Goal: Find specific page/section: Find specific page/section

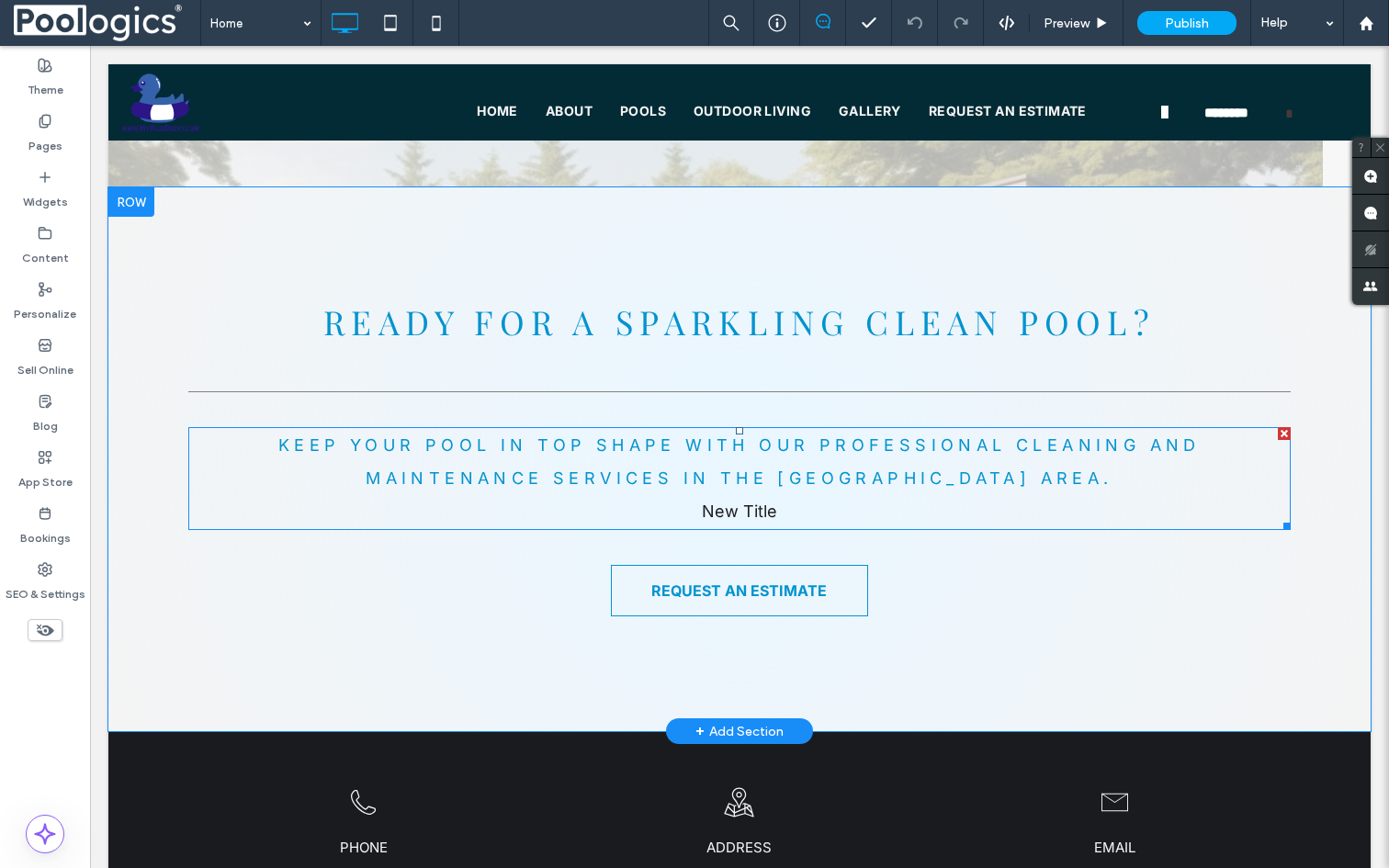
scroll to position [6783, 0]
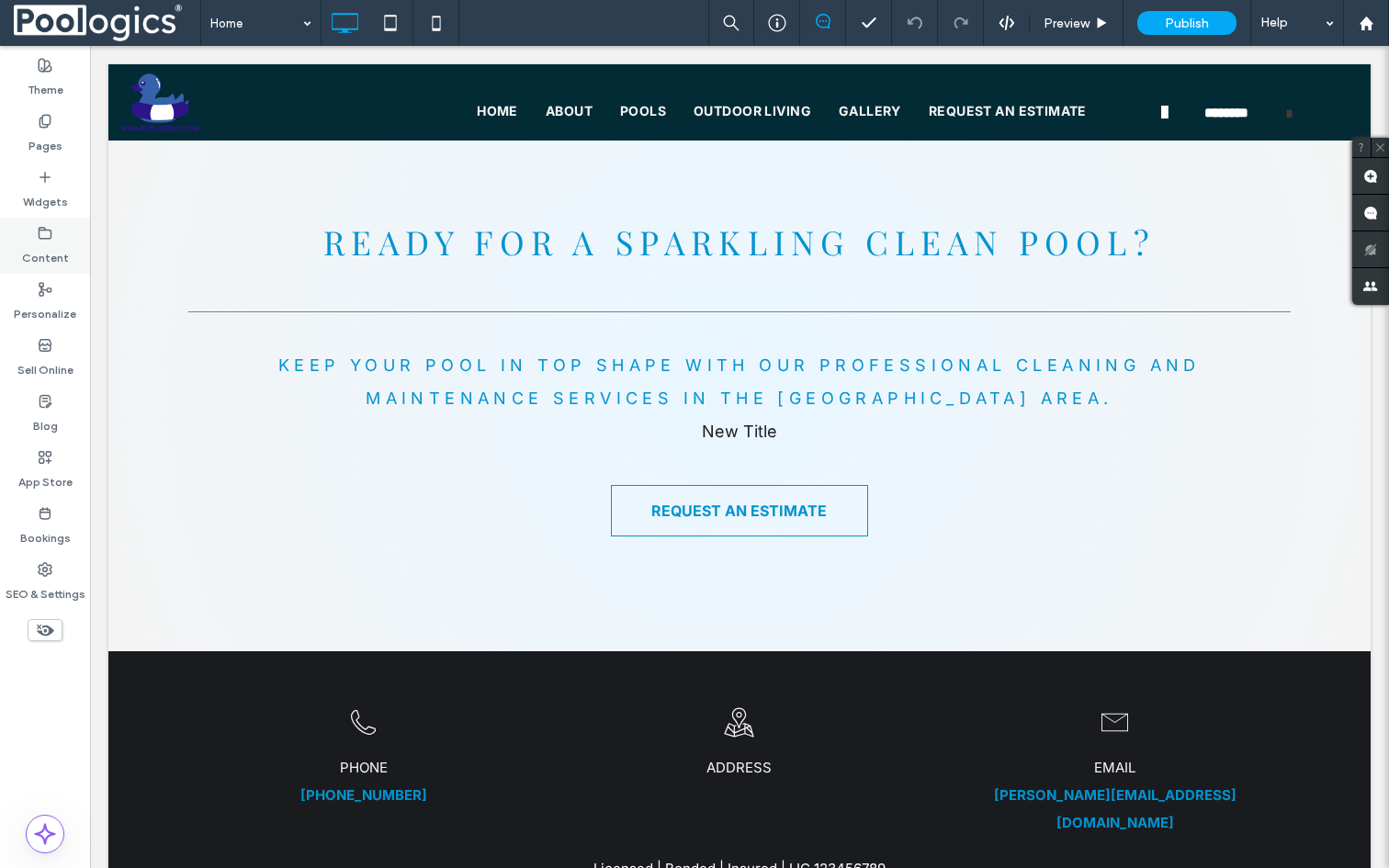
click at [59, 243] on label "Content" at bounding box center [45, 253] width 47 height 26
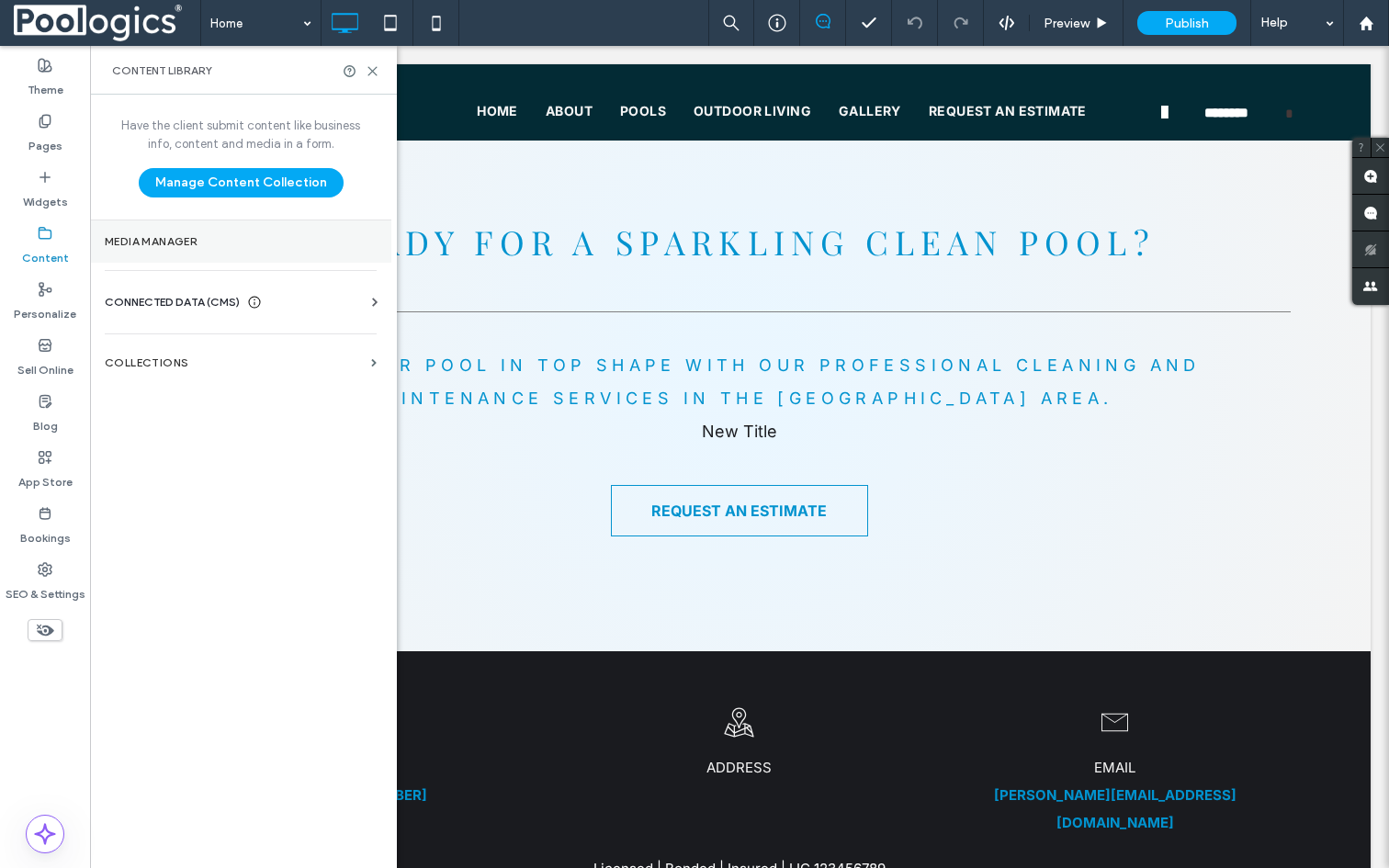
click at [167, 242] on label "Media Manager" at bounding box center [241, 242] width 272 height 13
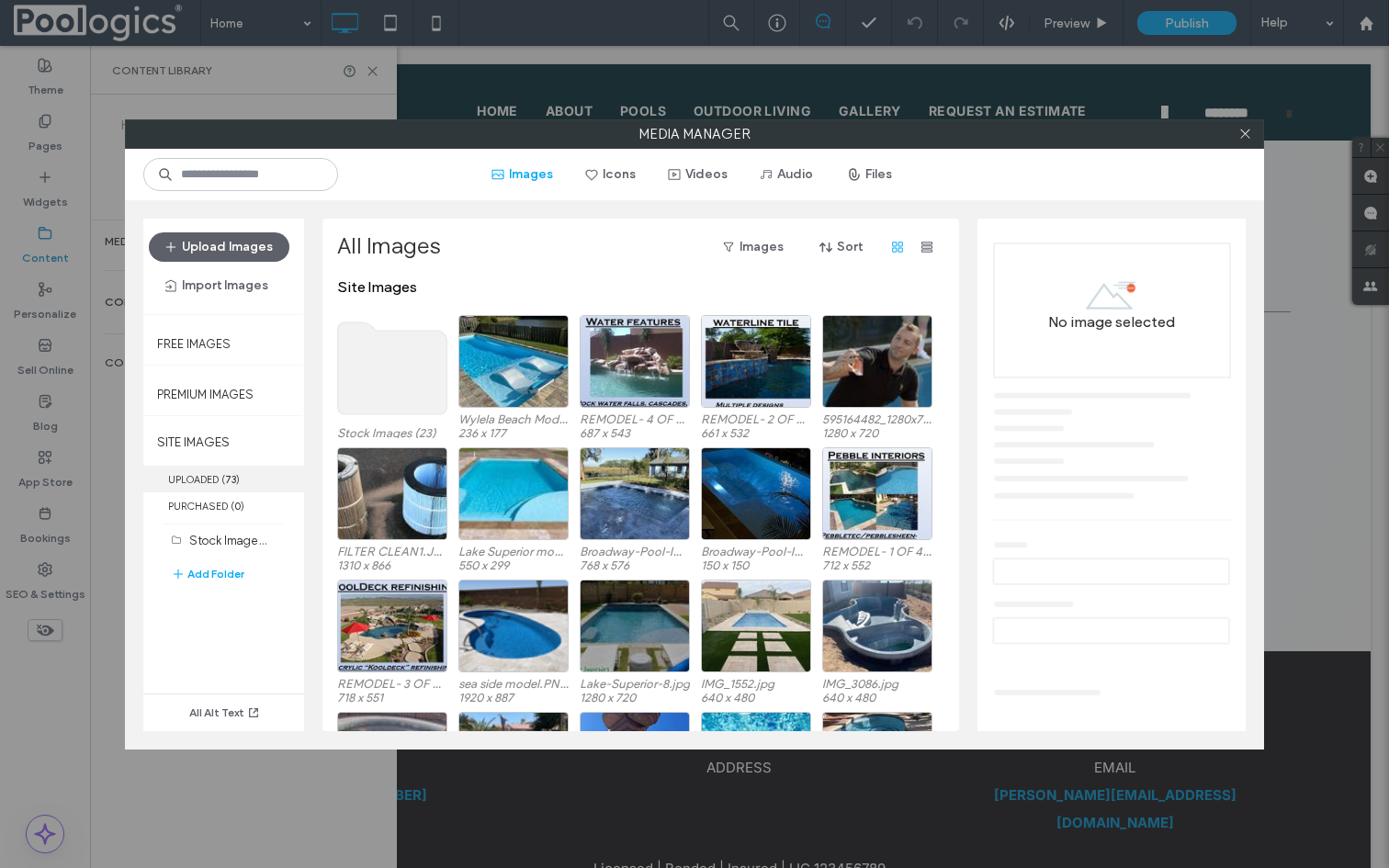
click at [205, 470] on label "UPLOADED ( 73 )" at bounding box center [224, 479] width 161 height 26
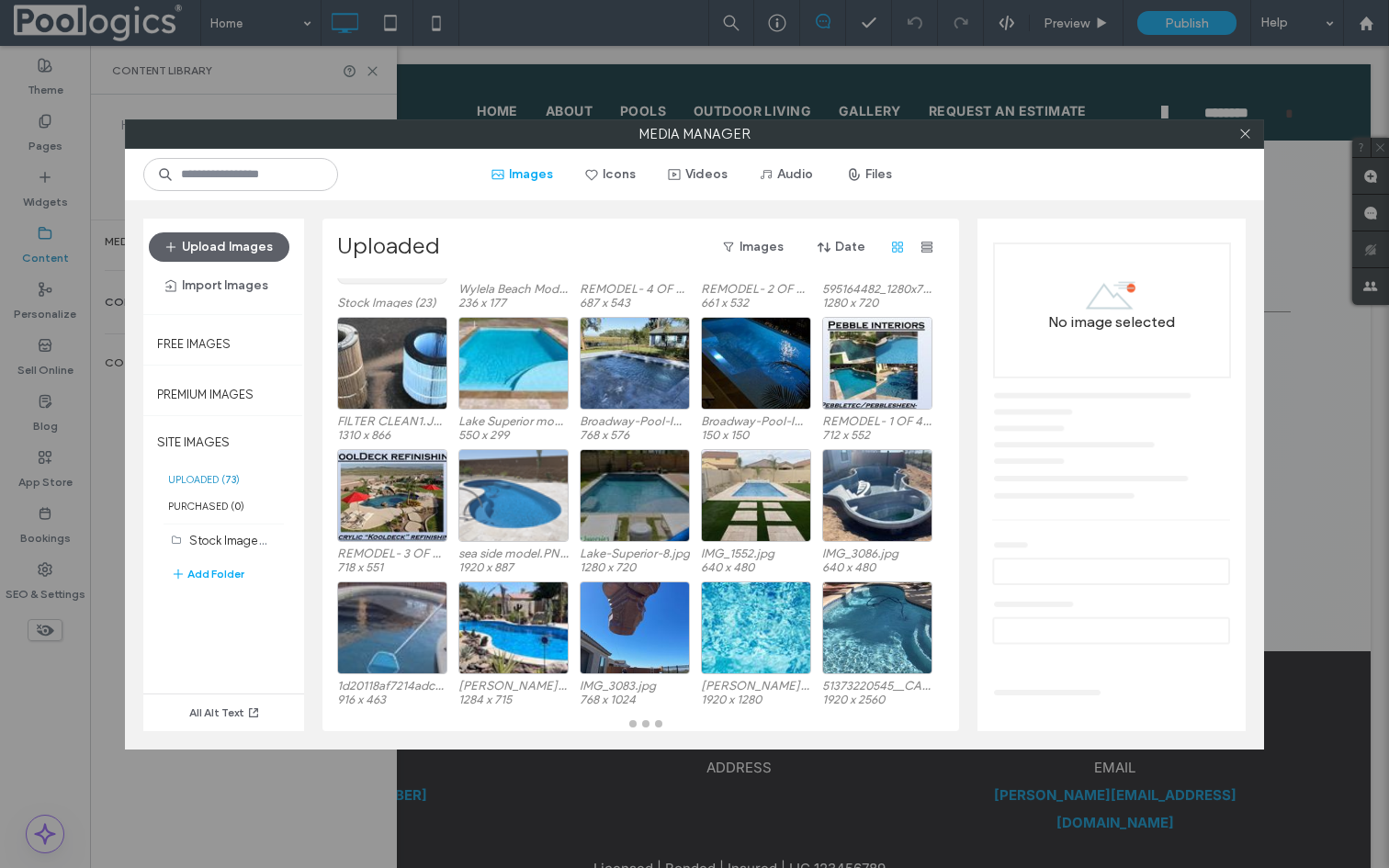
scroll to position [94, 0]
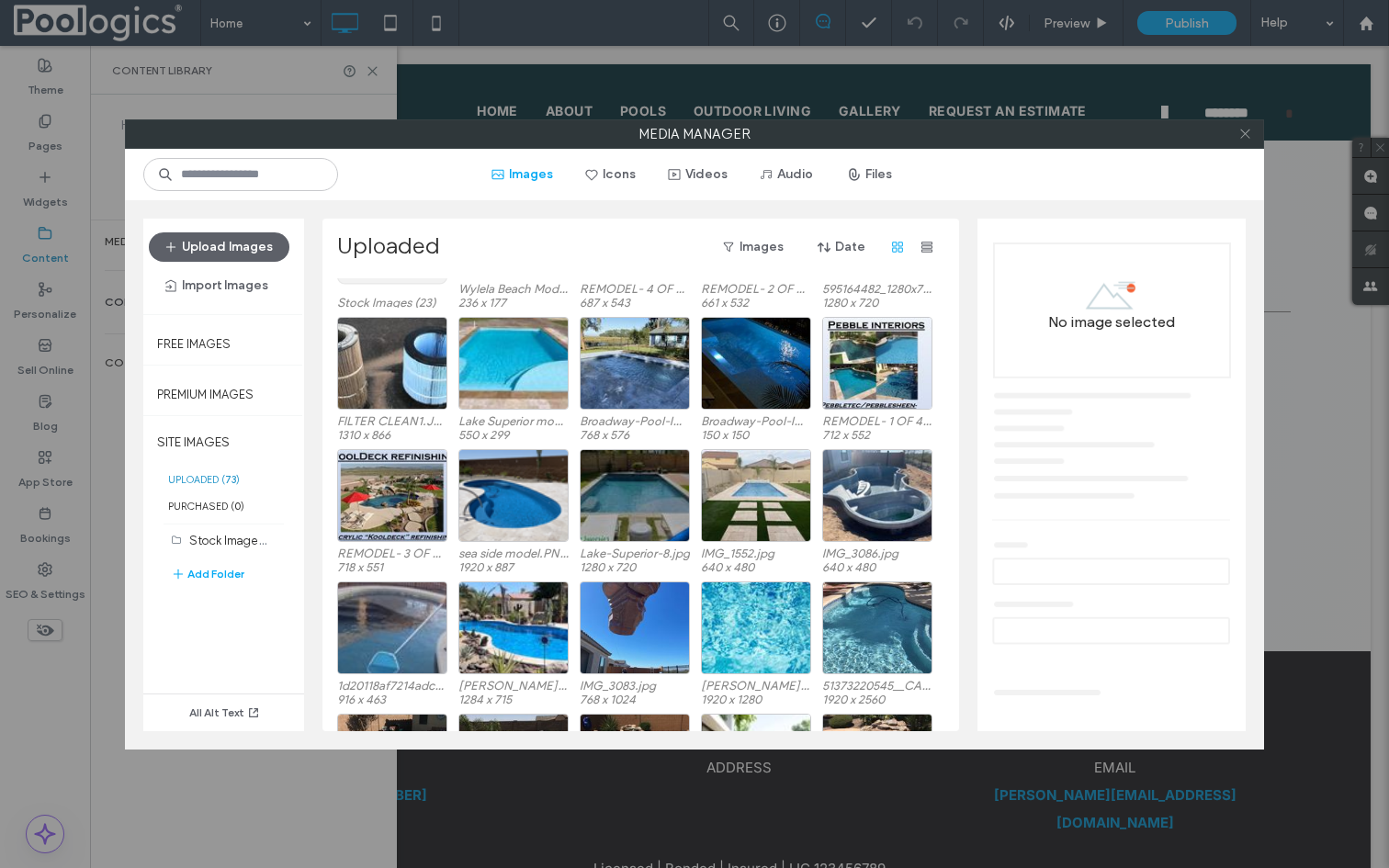
click at [1244, 135] on icon at bounding box center [1245, 133] width 14 height 14
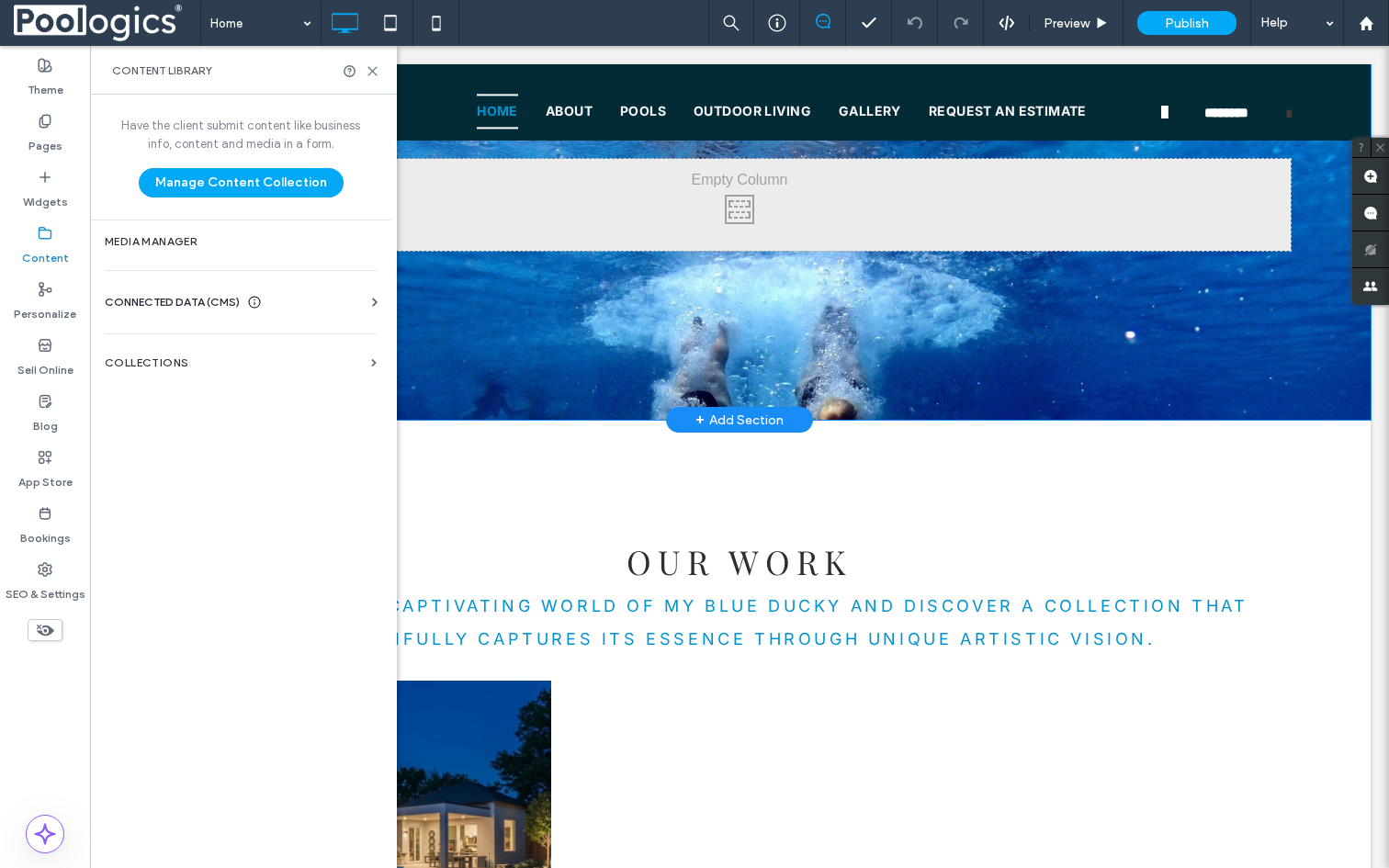
scroll to position [4306, 0]
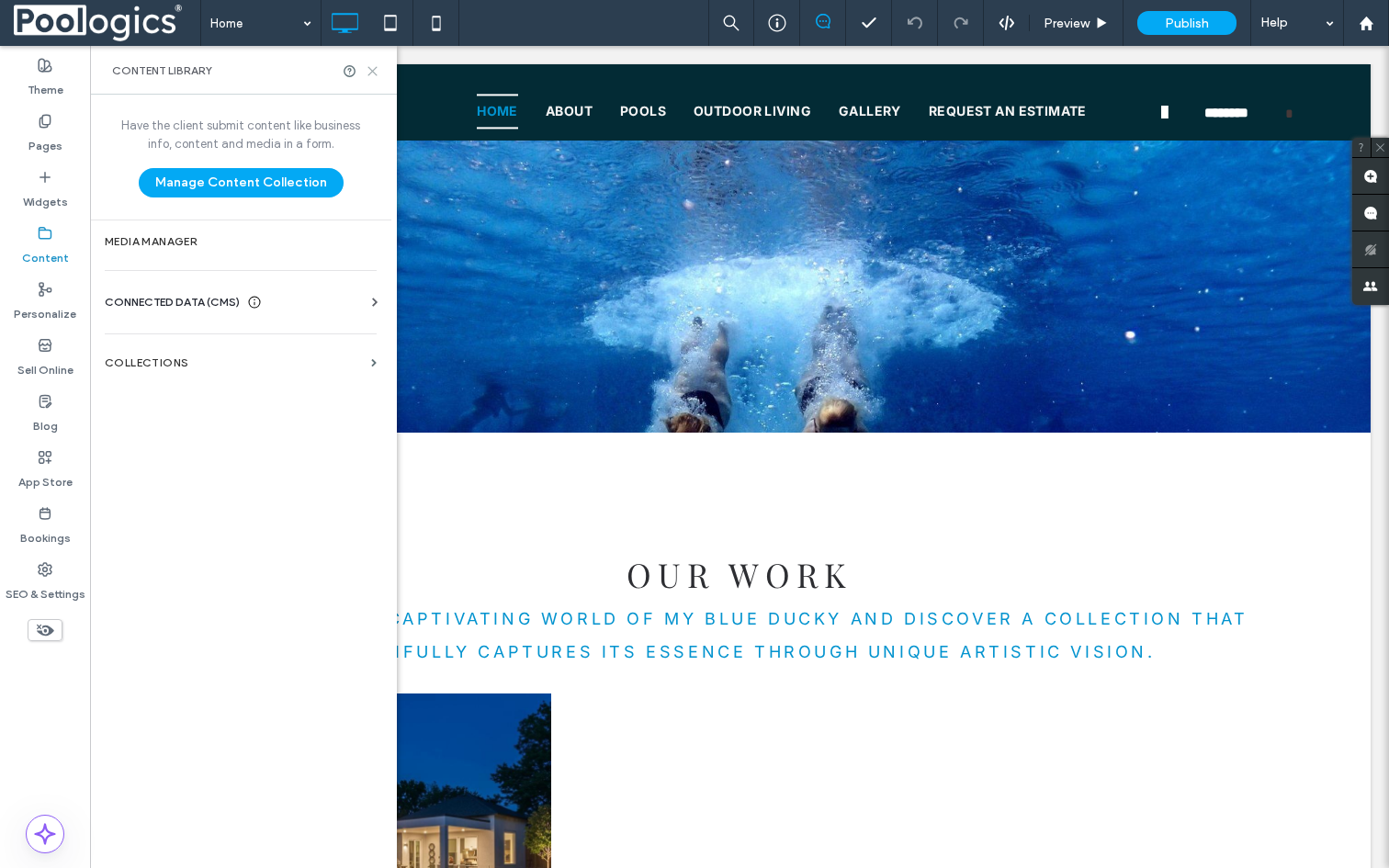
click at [376, 74] on icon at bounding box center [373, 71] width 14 height 14
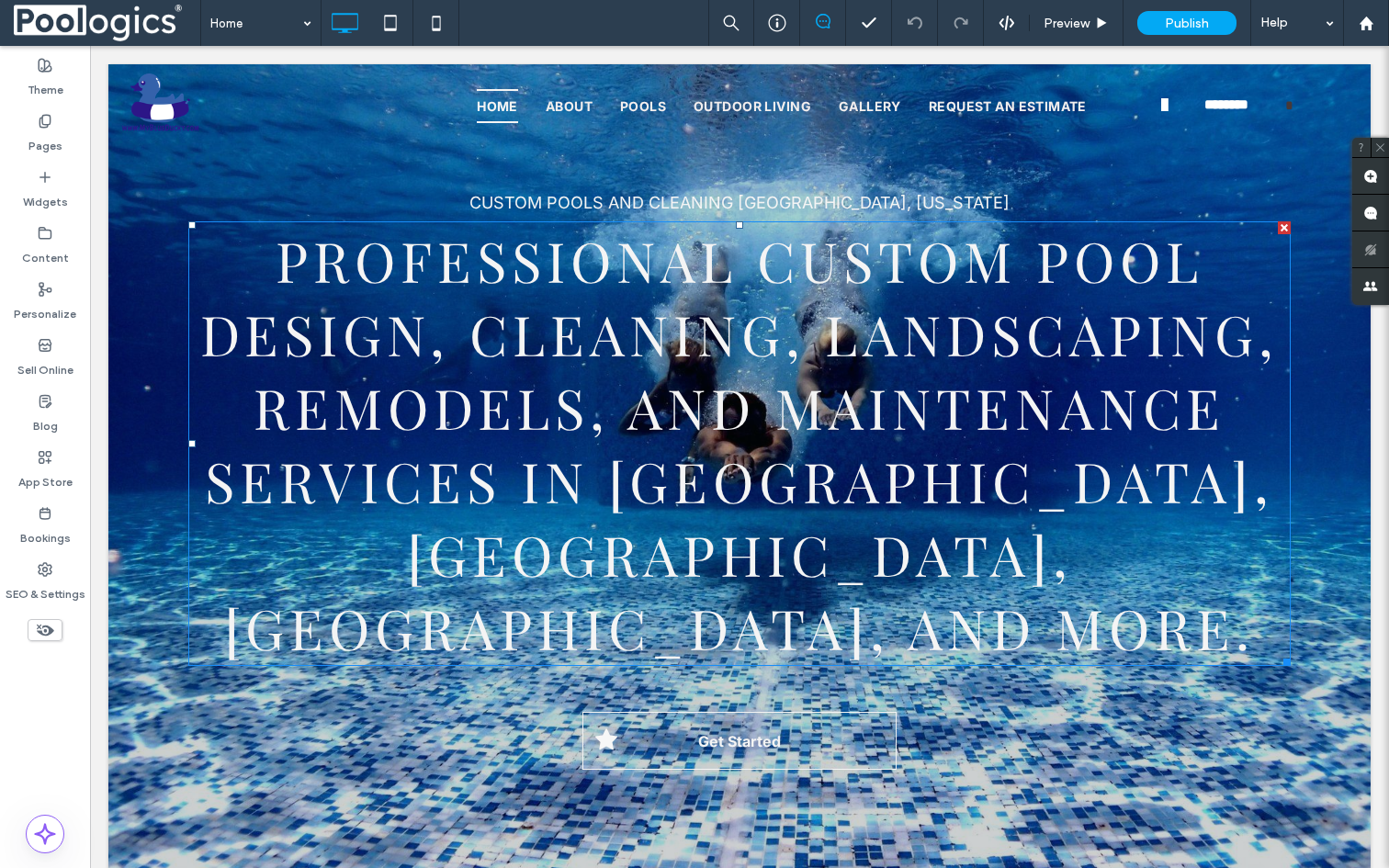
scroll to position [27, 0]
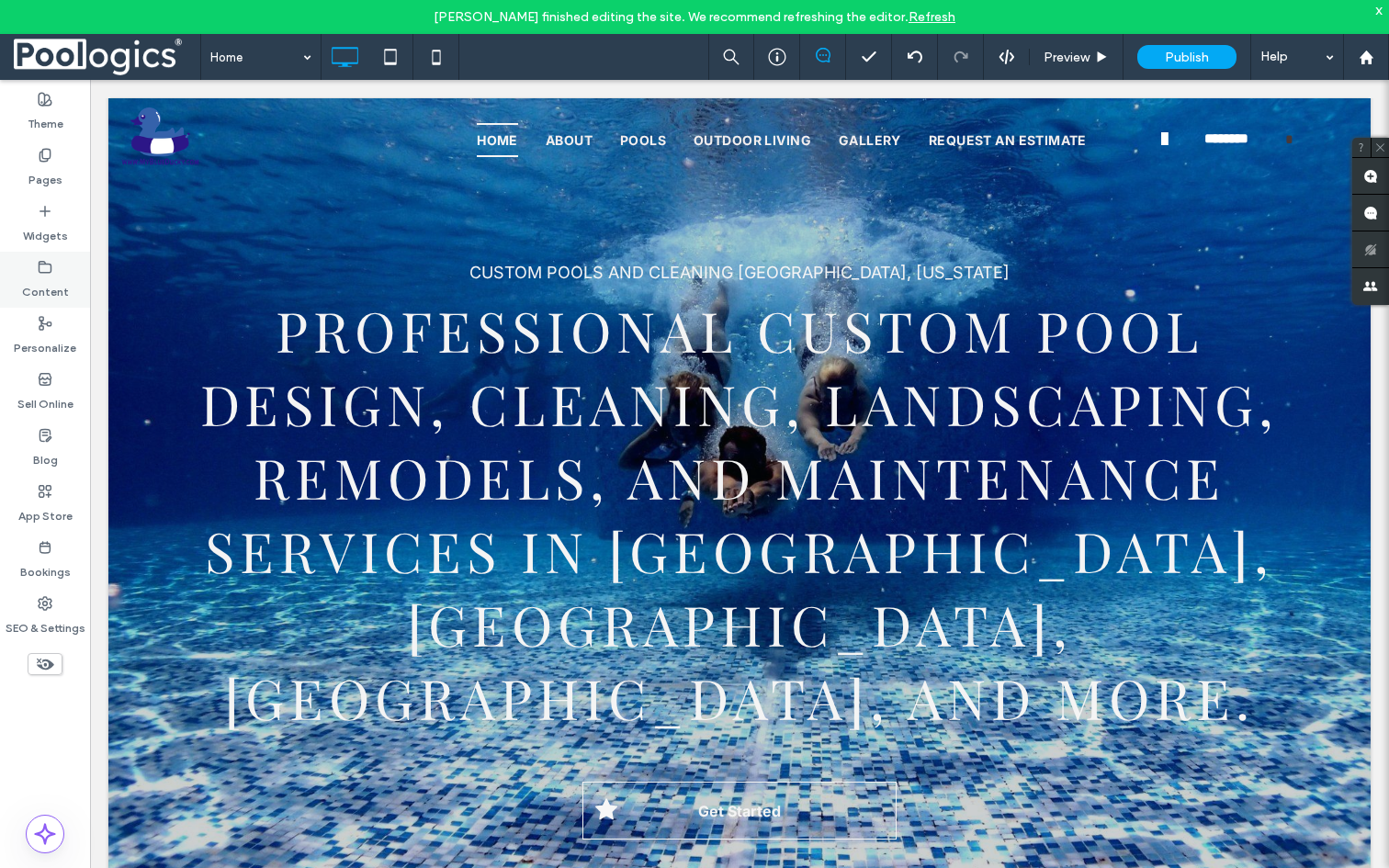
click at [59, 267] on div "Content" at bounding box center [44, 279] width 90 height 56
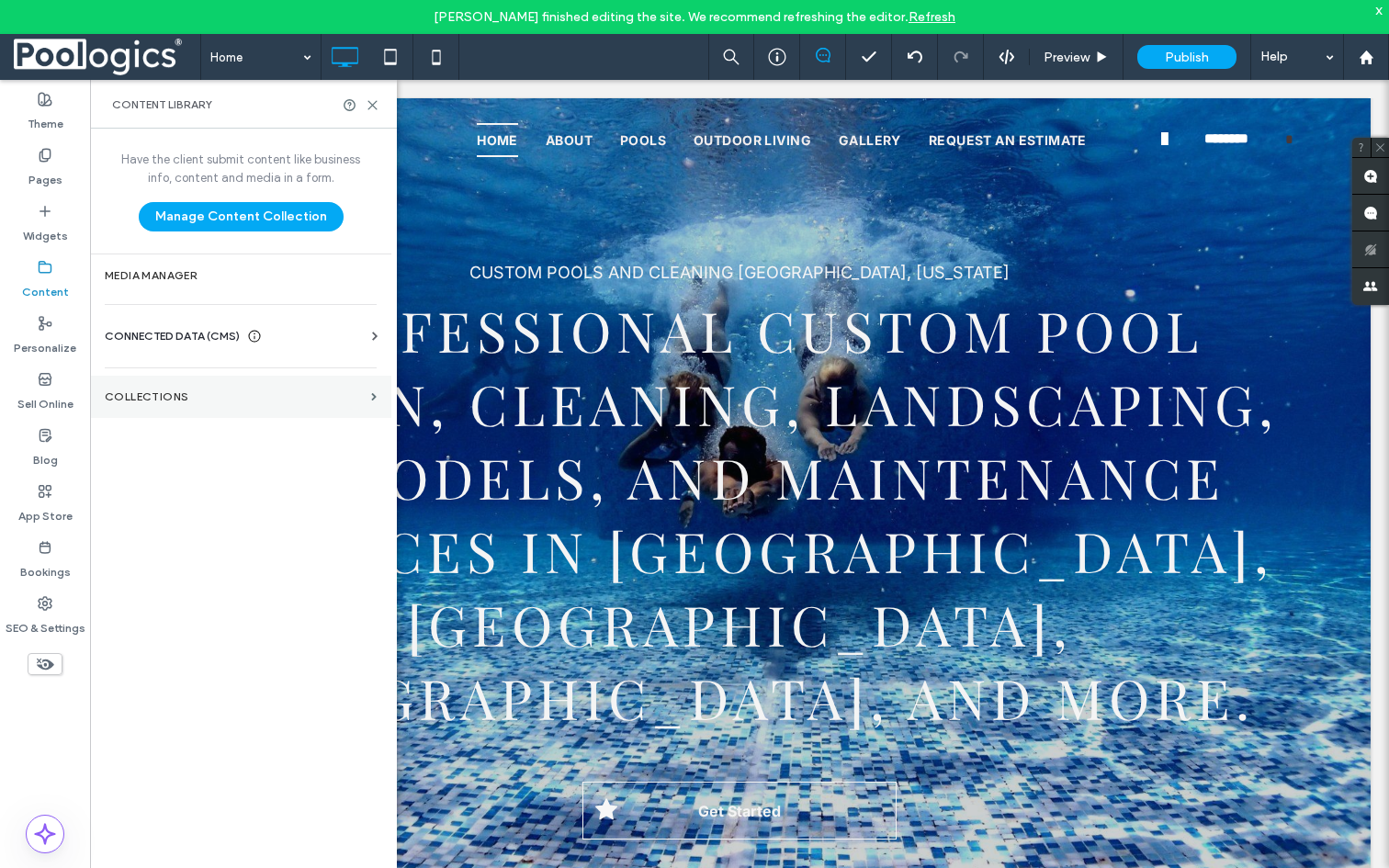
click at [164, 394] on label "Collections" at bounding box center [234, 397] width 259 height 13
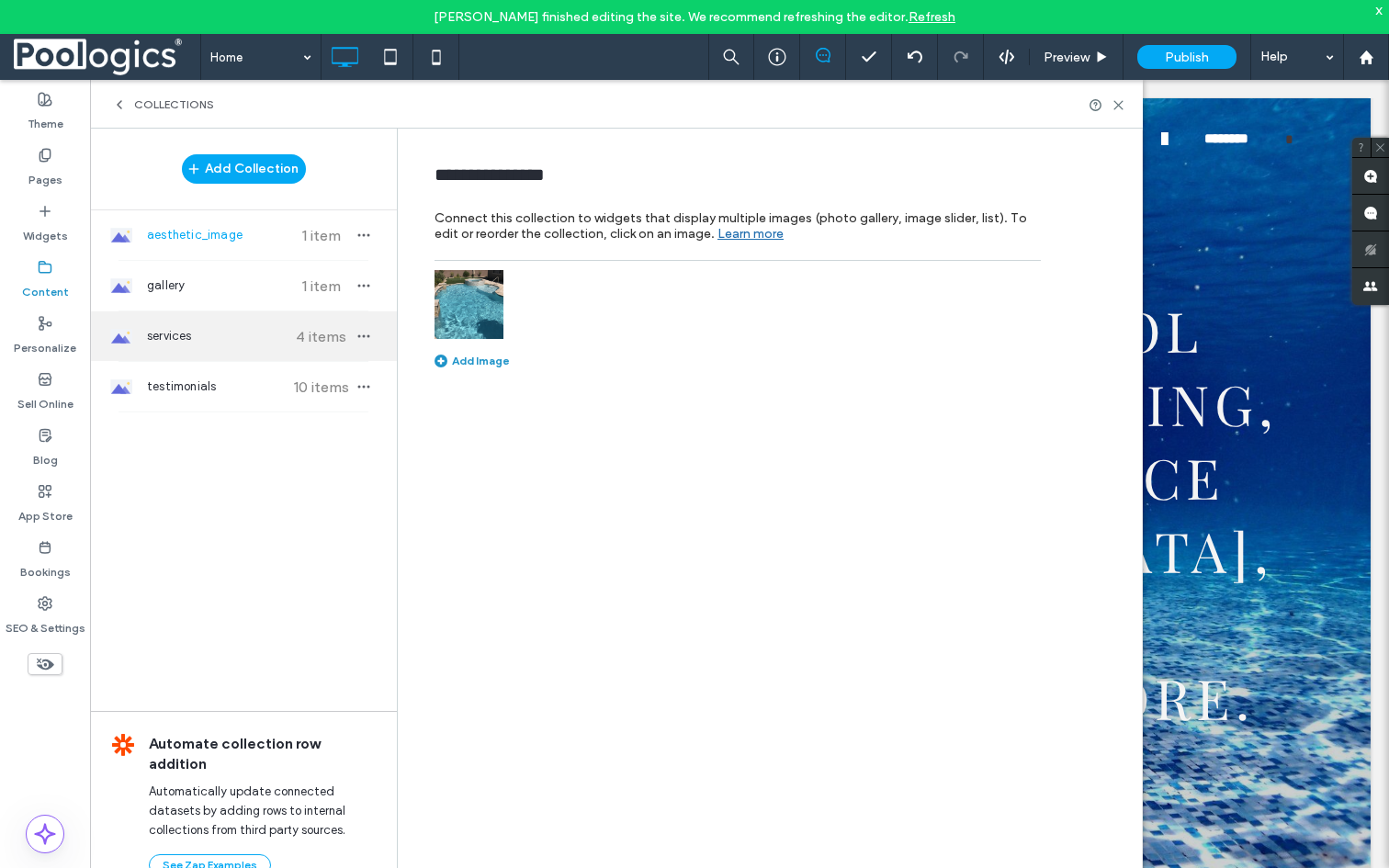
click at [182, 339] on span "services" at bounding box center [215, 336] width 137 height 18
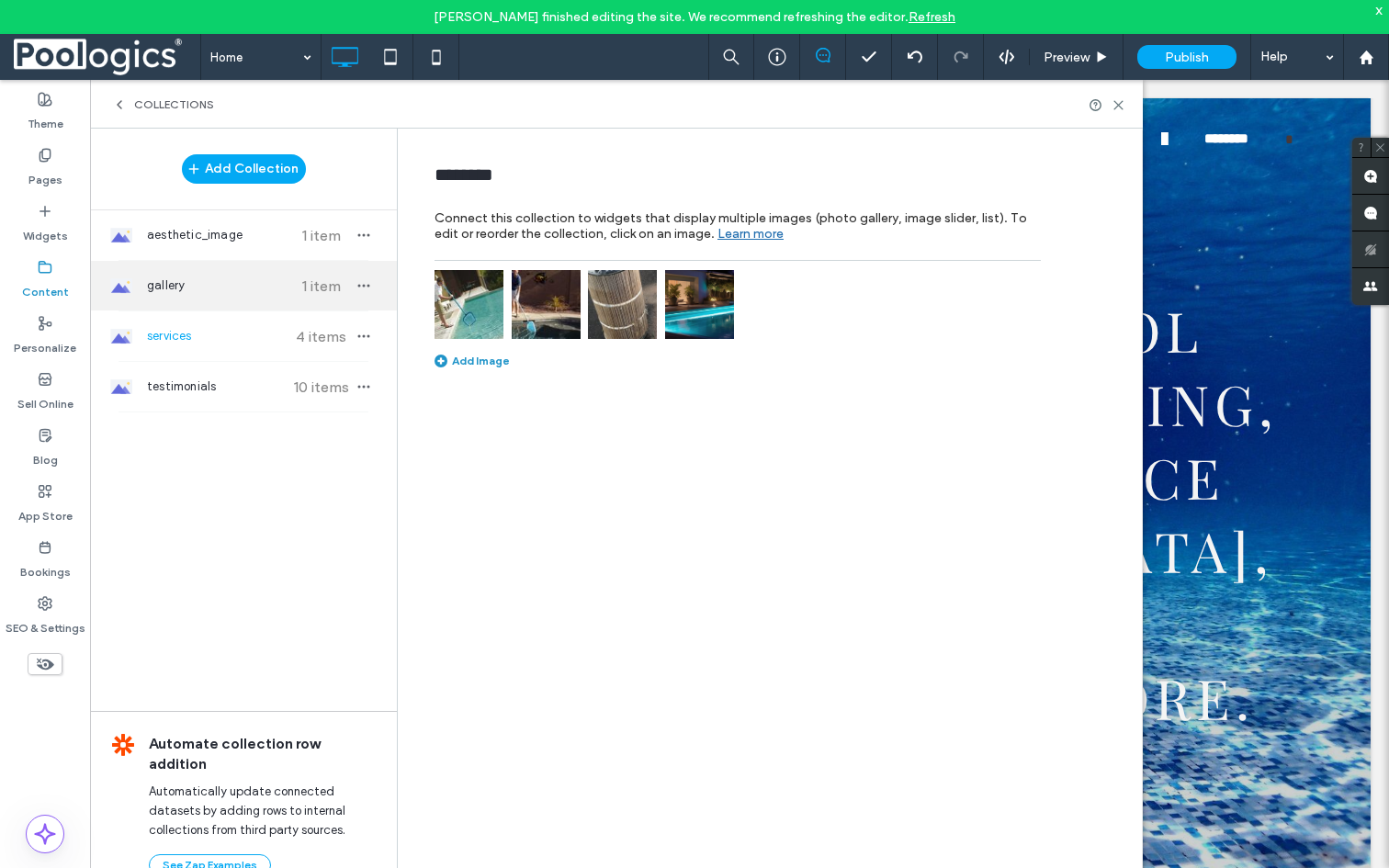
click at [185, 289] on span "gallery" at bounding box center [215, 286] width 137 height 18
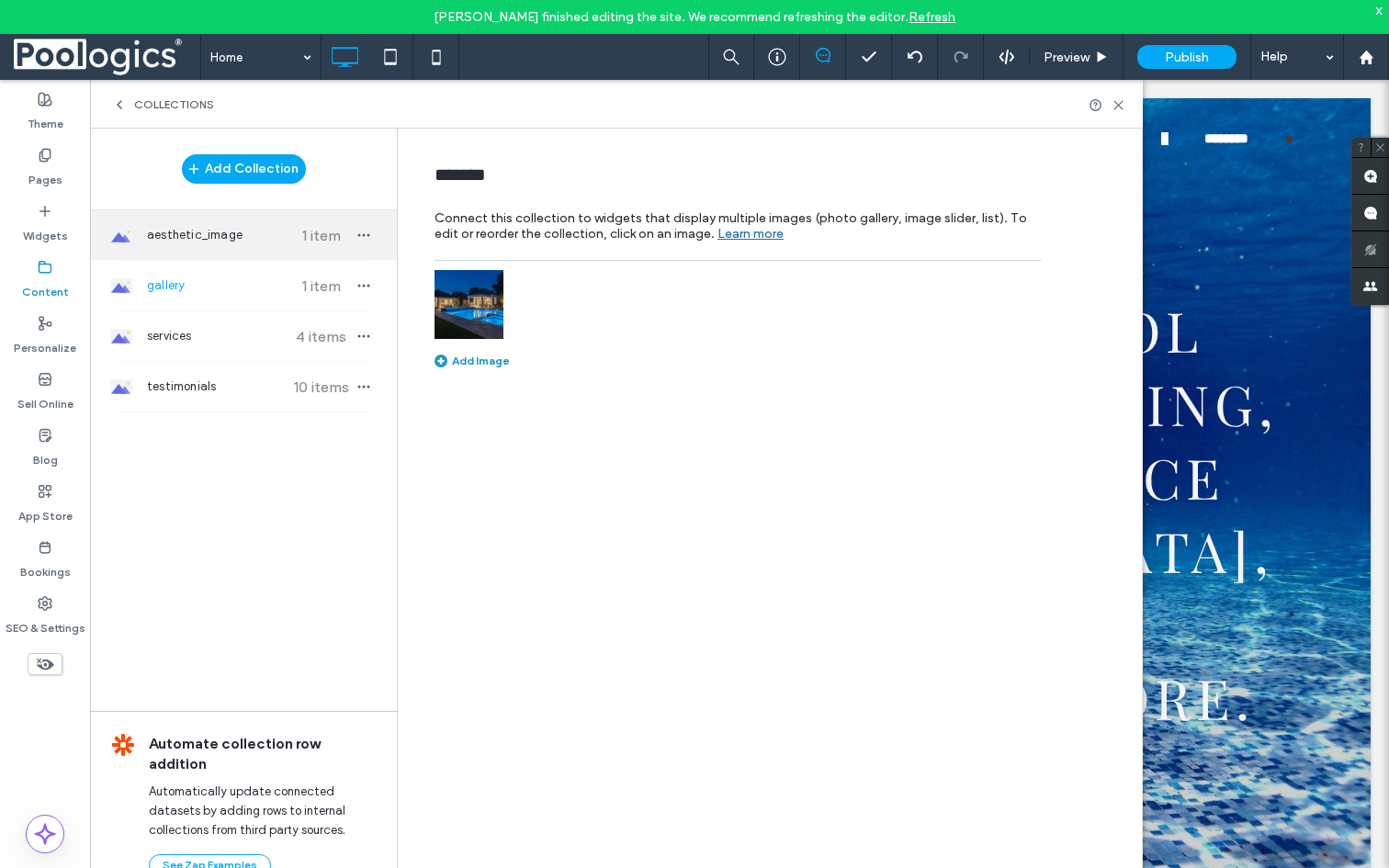
click at [199, 248] on div "aesthetic_image 1 item" at bounding box center [243, 235] width 307 height 49
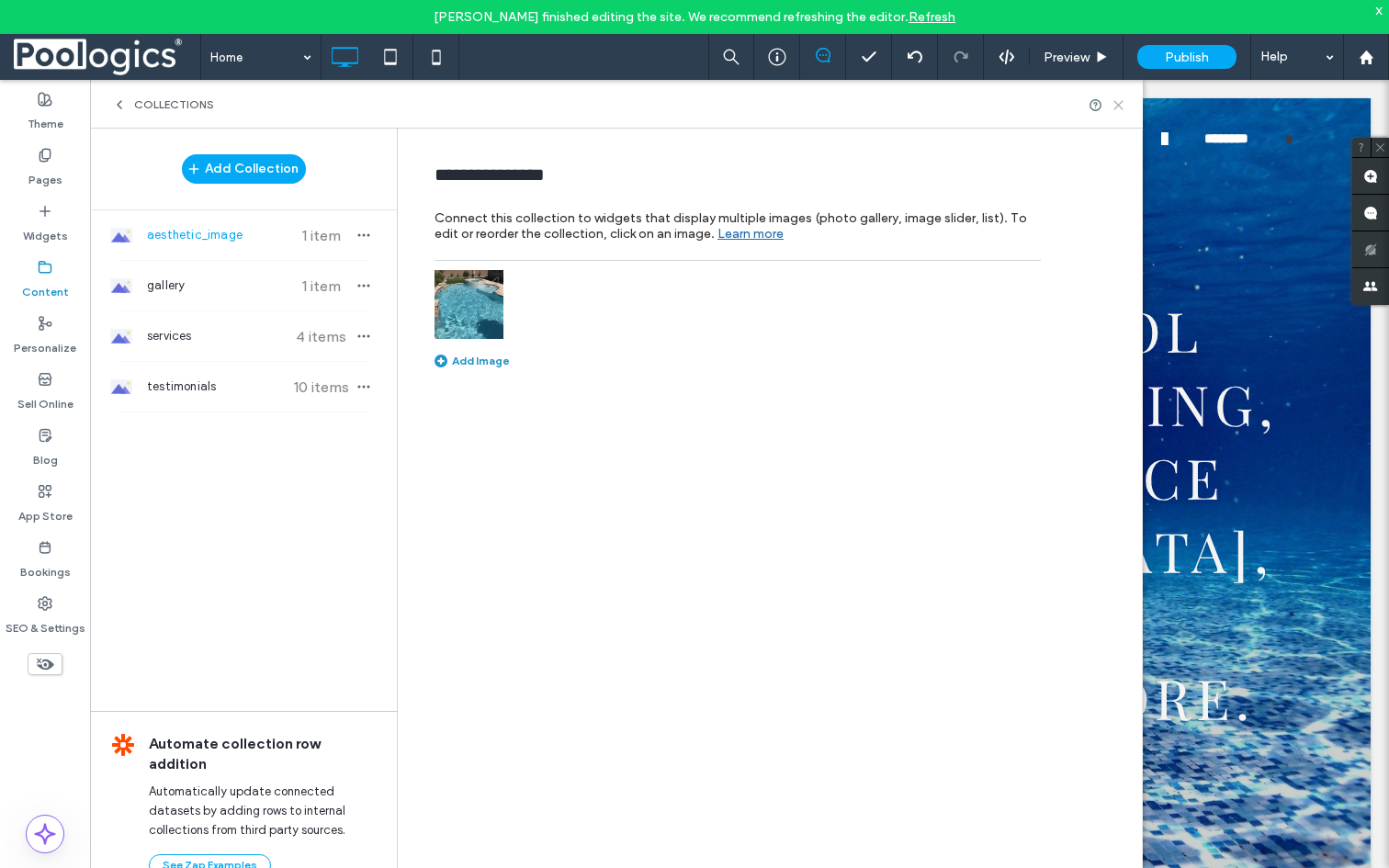
click at [1114, 108] on icon at bounding box center [1119, 105] width 14 height 14
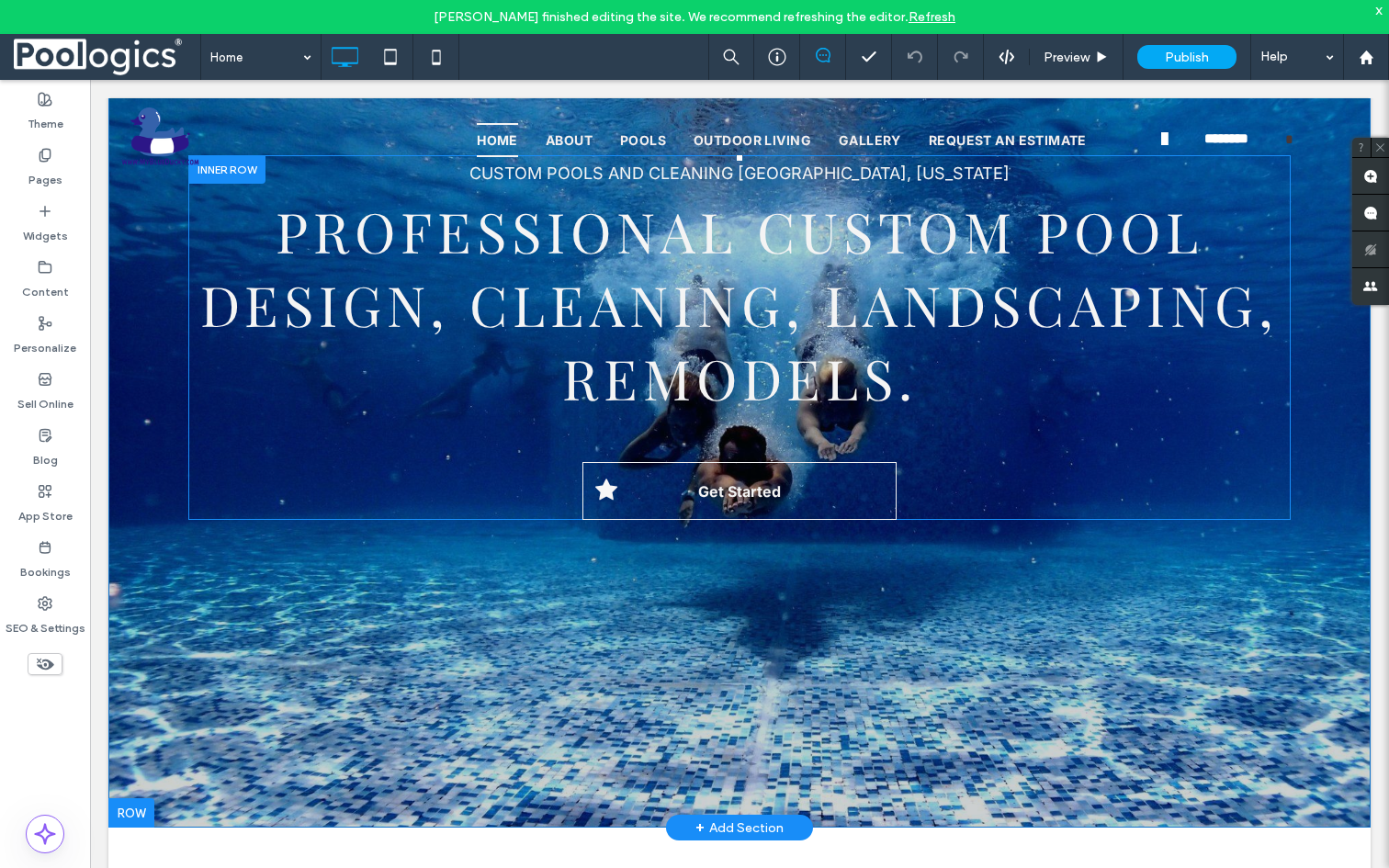
scroll to position [0, 0]
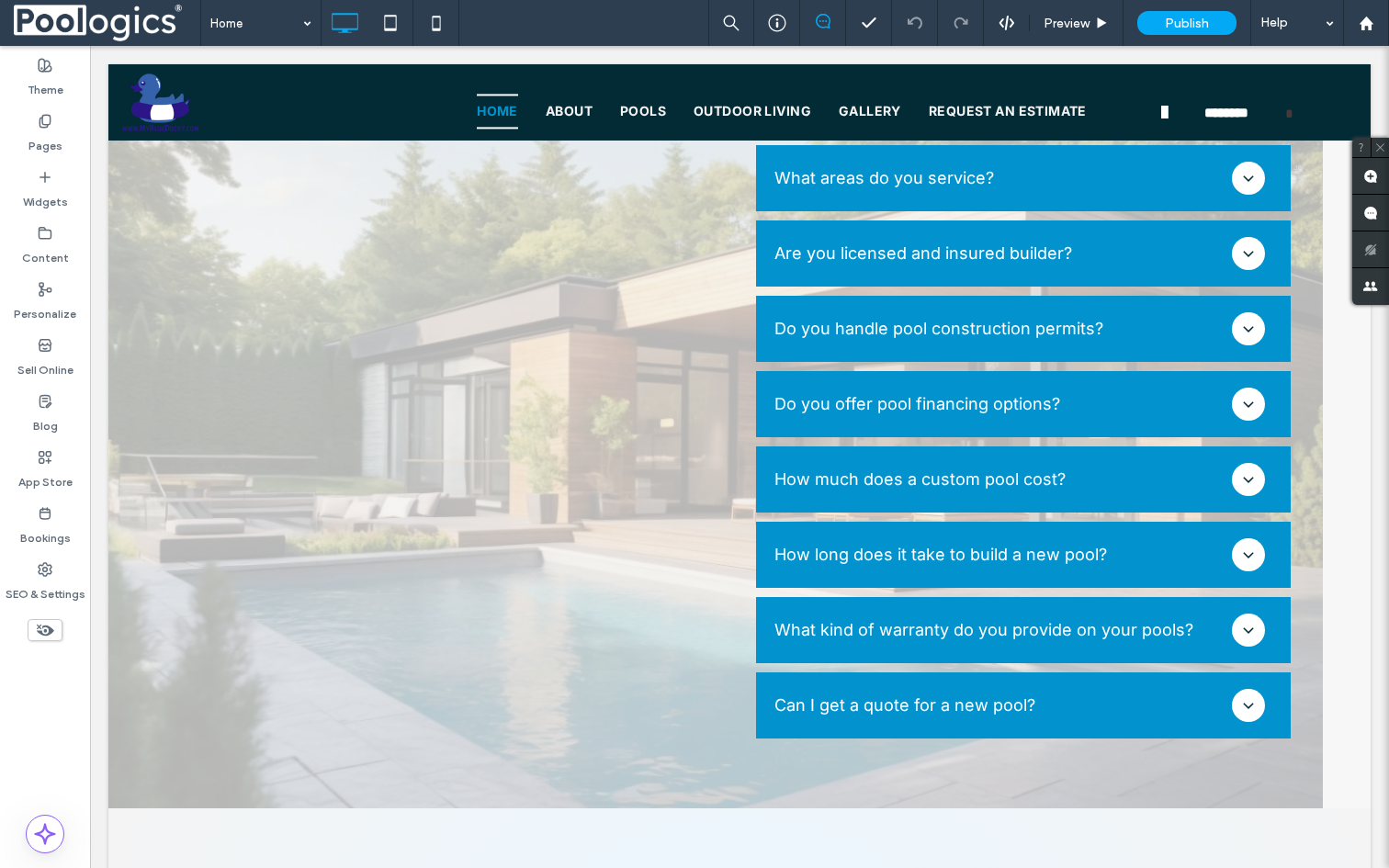
scroll to position [6173, 0]
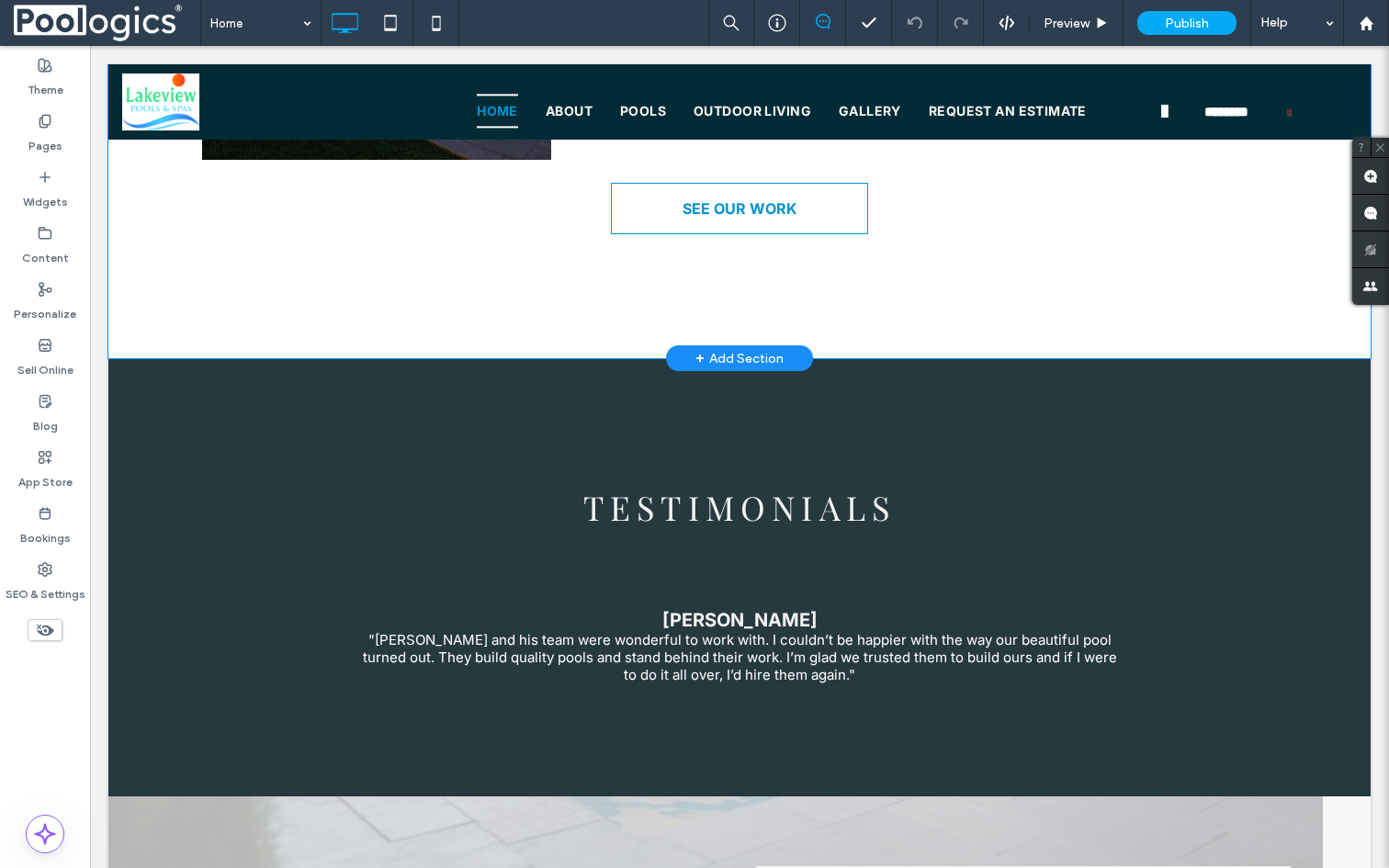
scroll to position [6100, 0]
